Goal: Information Seeking & Learning: Learn about a topic

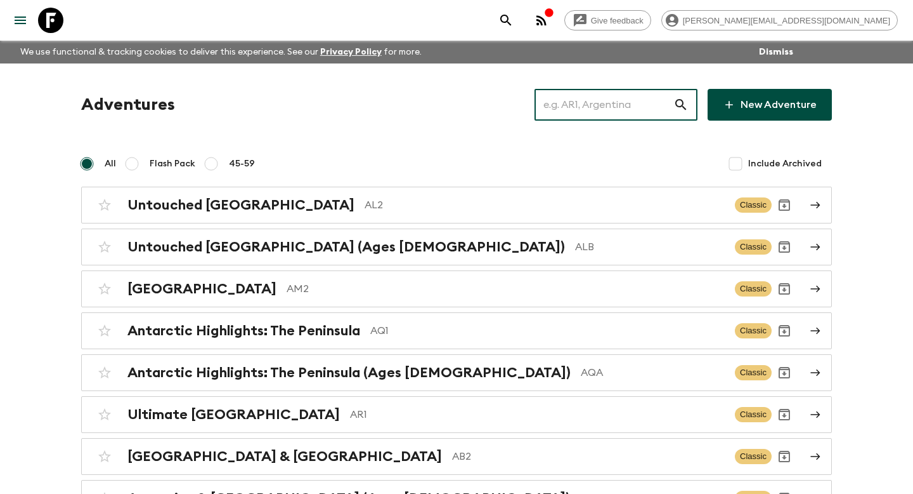
click at [625, 101] on input "text" at bounding box center [604, 105] width 139 height 36
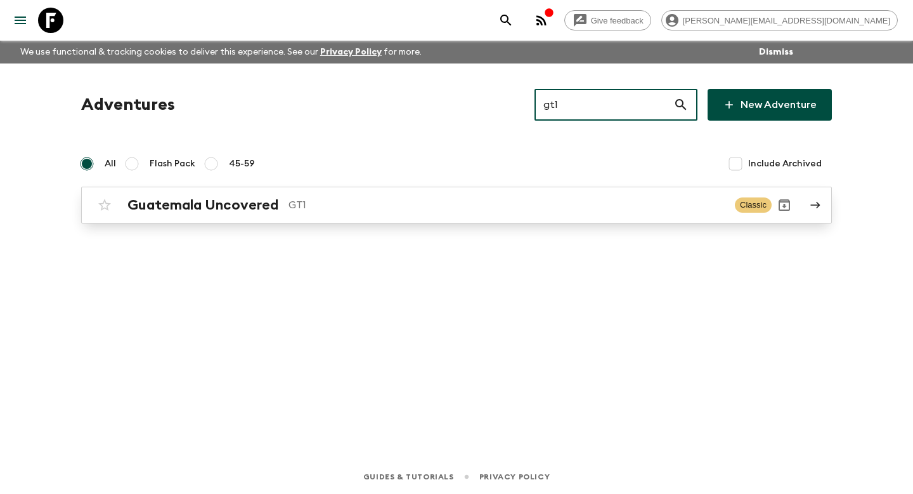
type input "gt1"
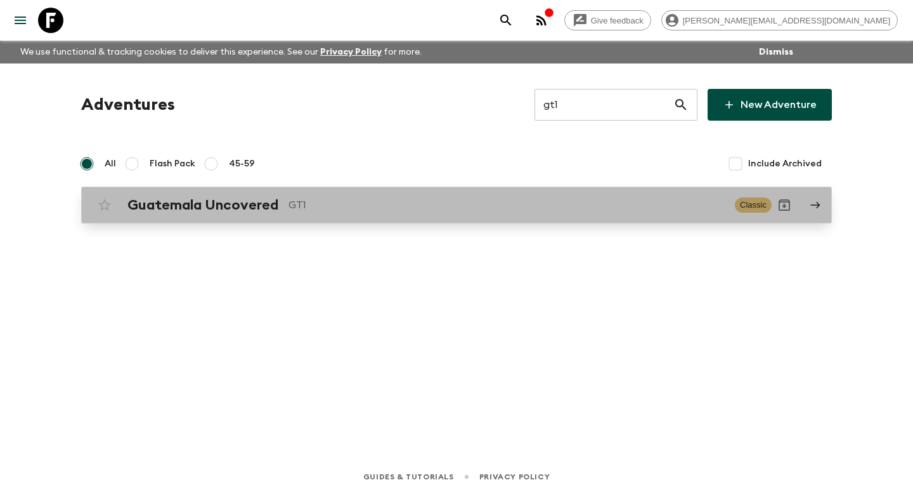
click at [572, 214] on div "Guatemala Uncovered GT1 Classic" at bounding box center [432, 204] width 680 height 25
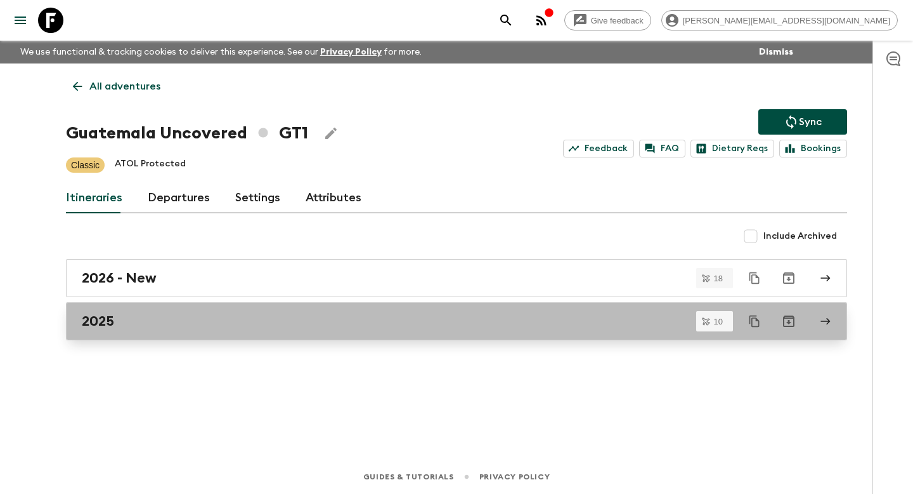
click at [346, 320] on div "2025" at bounding box center [445, 321] width 726 height 16
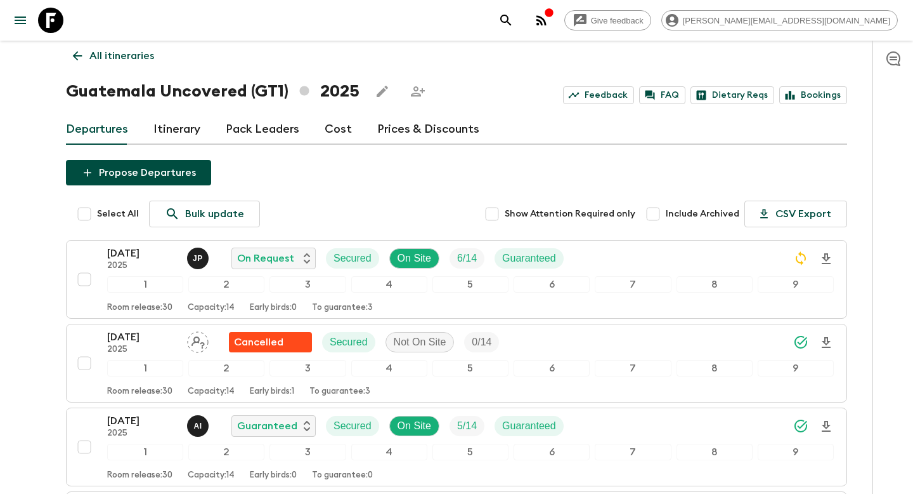
scroll to position [31, 0]
click at [180, 133] on link "Itinerary" at bounding box center [177, 129] width 47 height 30
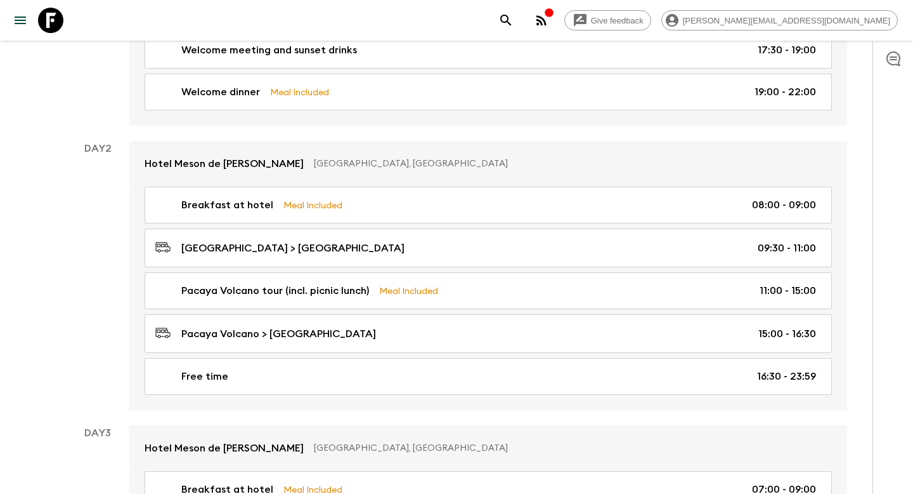
scroll to position [332, 0]
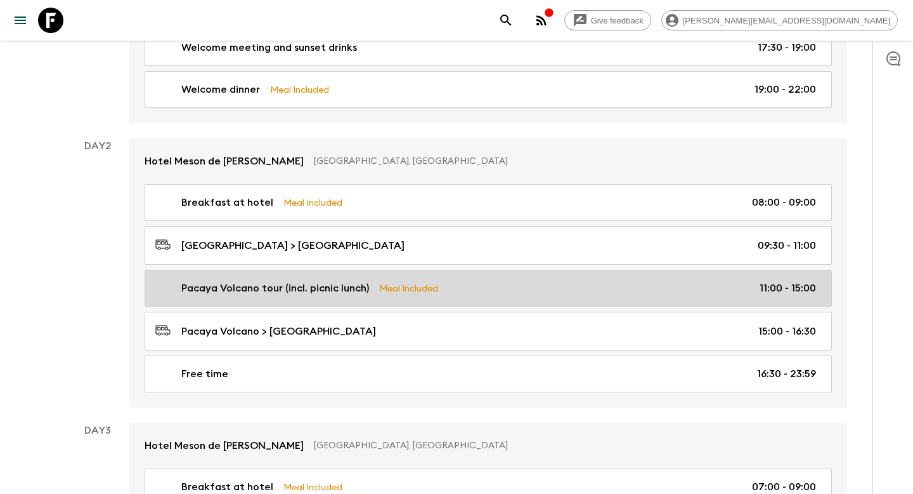
click at [501, 285] on div "Pacaya Volcano tour (incl. picnic lunch) Meal Included 11:00 - 15:00" at bounding box center [485, 287] width 661 height 15
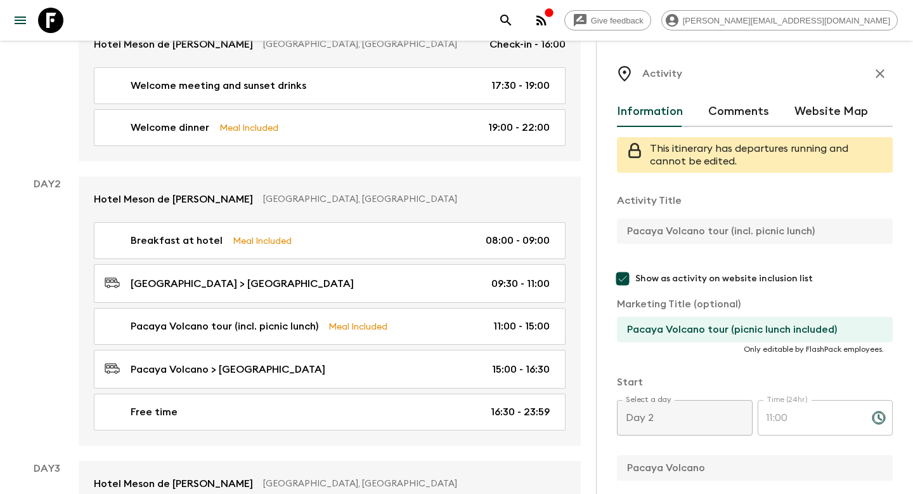
click at [879, 76] on icon "button" at bounding box center [880, 73] width 15 height 15
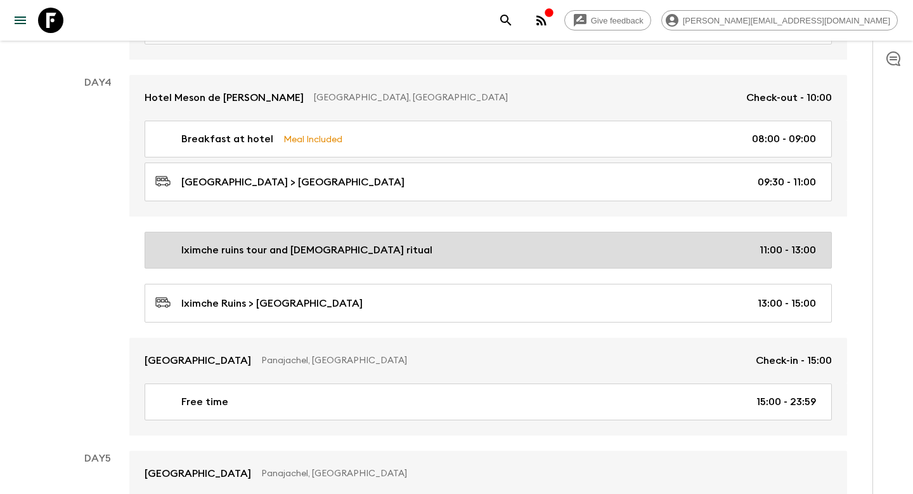
scroll to position [1017, 0]
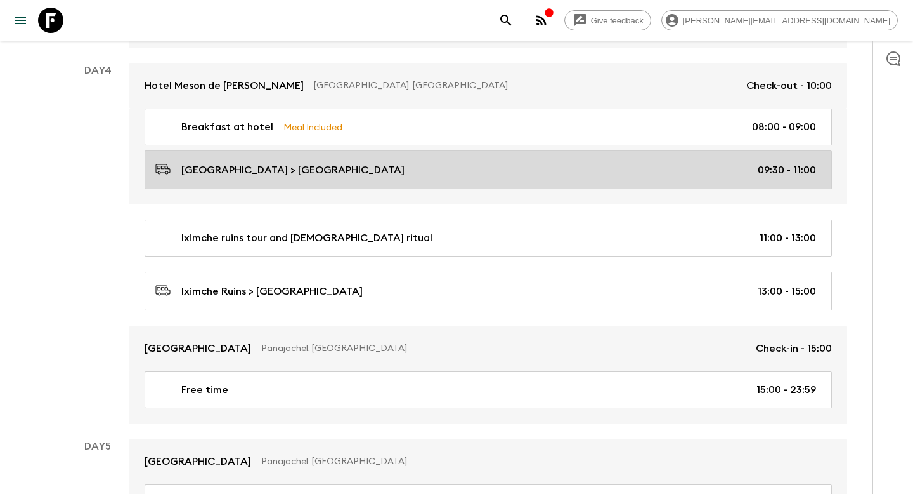
click at [572, 173] on div "[GEOGRAPHIC_DATA] > [GEOGRAPHIC_DATA] 09:30 - 11:00" at bounding box center [485, 169] width 661 height 17
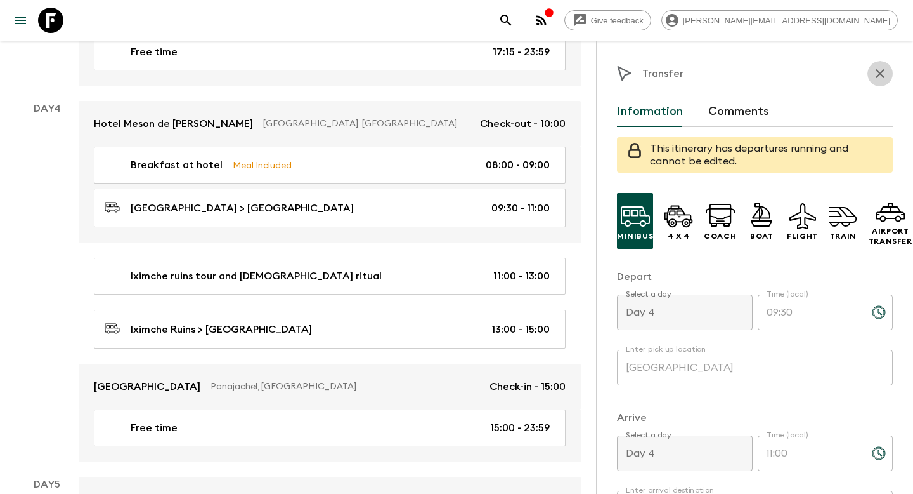
click at [881, 78] on icon "button" at bounding box center [880, 73] width 15 height 15
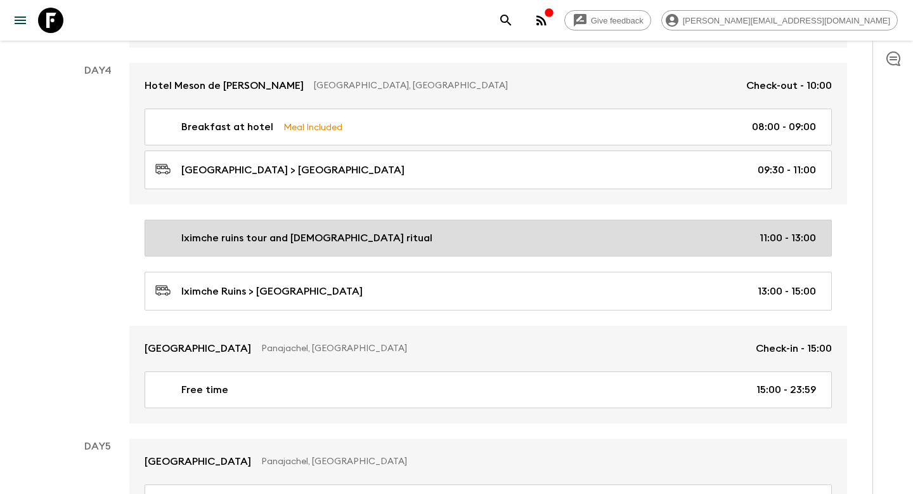
click at [655, 225] on link "Iximche ruins tour and [DEMOGRAPHIC_DATA] ritual 11:00 - 13:00" at bounding box center [489, 237] width 688 height 37
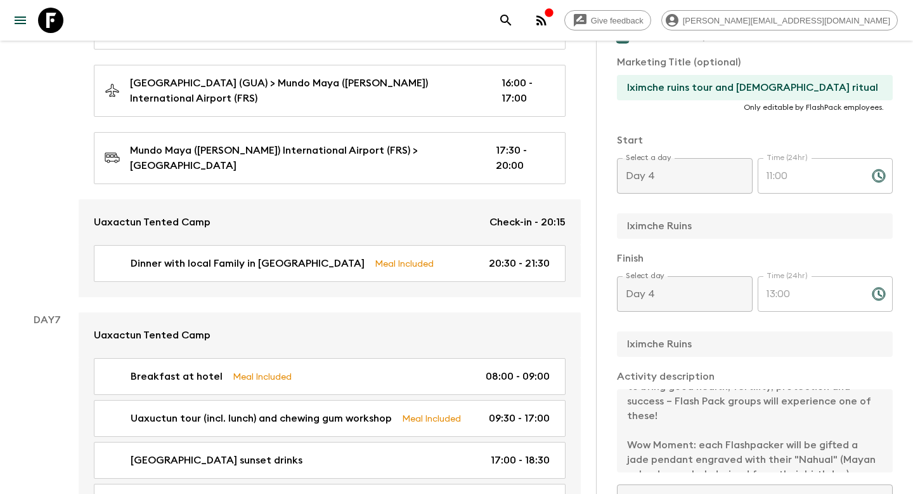
scroll to position [91, 0]
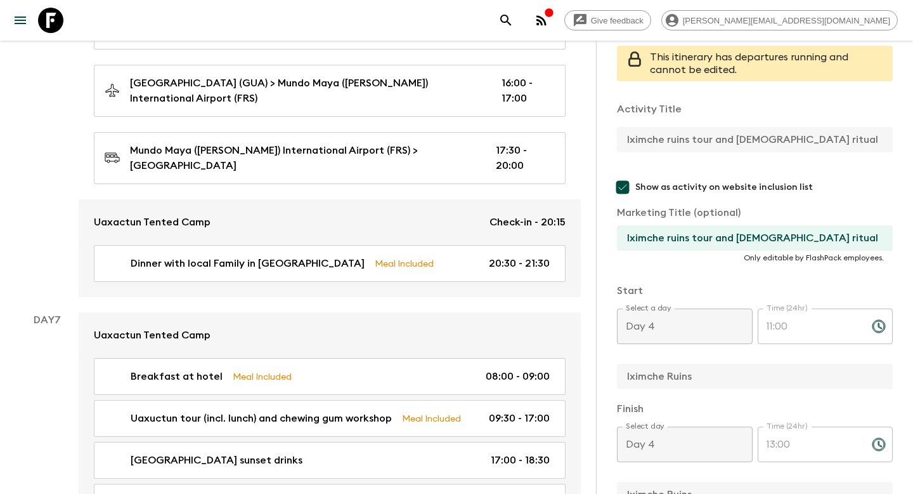
click at [60, 23] on icon at bounding box center [50, 20] width 25 height 25
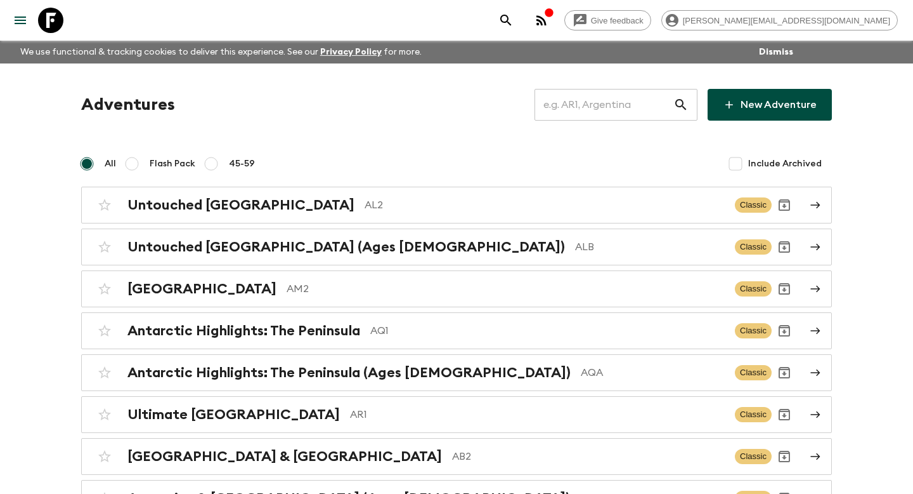
click at [593, 111] on input "text" at bounding box center [604, 105] width 139 height 36
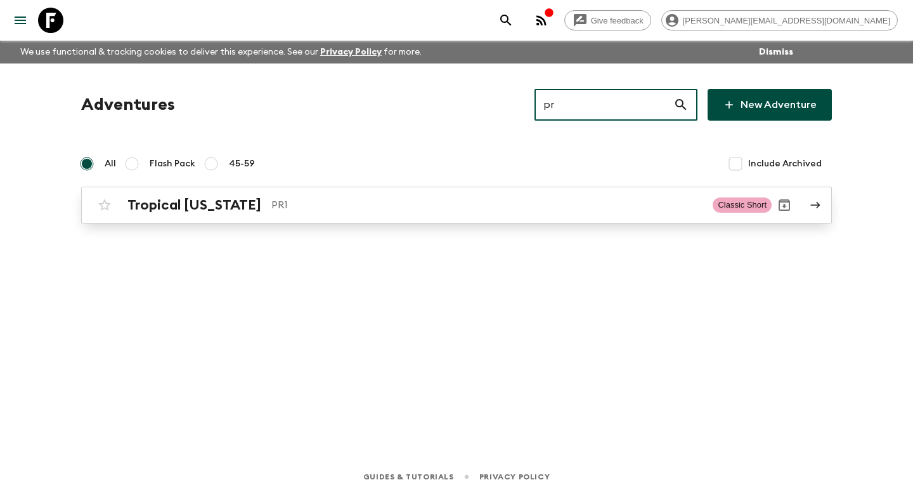
type input "pr"
click at [544, 218] on link "Tropical [US_STATE] PR1 Classic Short" at bounding box center [456, 204] width 751 height 37
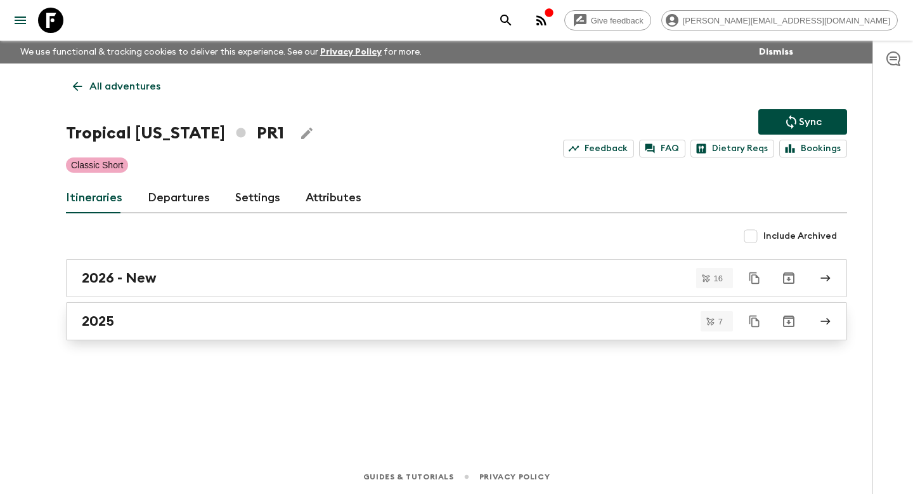
click at [412, 313] on div "2025" at bounding box center [445, 321] width 726 height 16
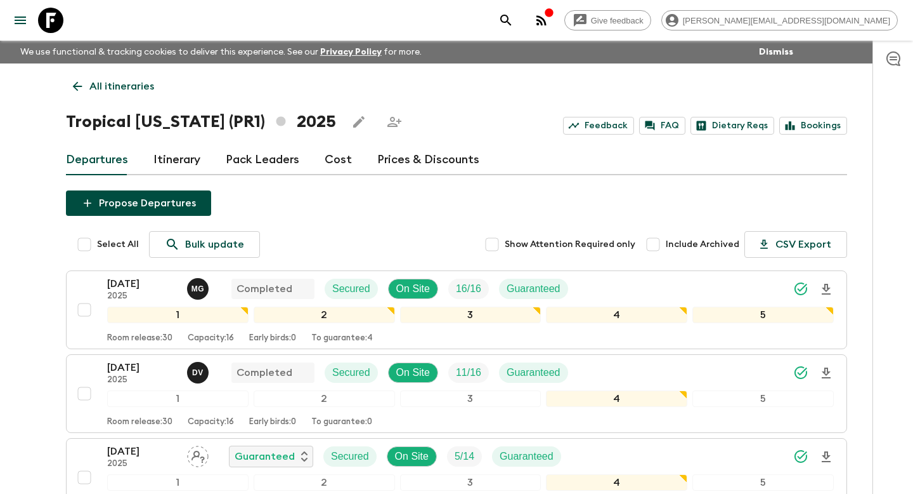
click at [186, 159] on link "Itinerary" at bounding box center [177, 160] width 47 height 30
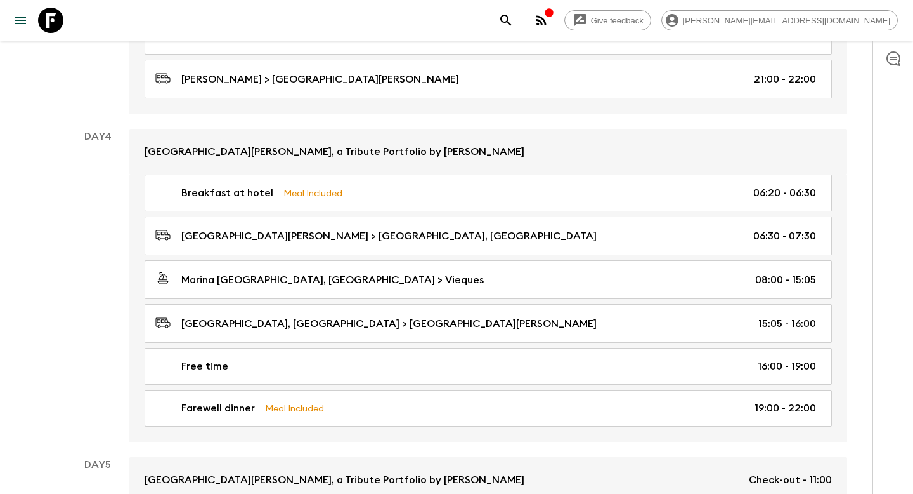
scroll to position [910, 0]
